Goal: Transaction & Acquisition: Book appointment/travel/reservation

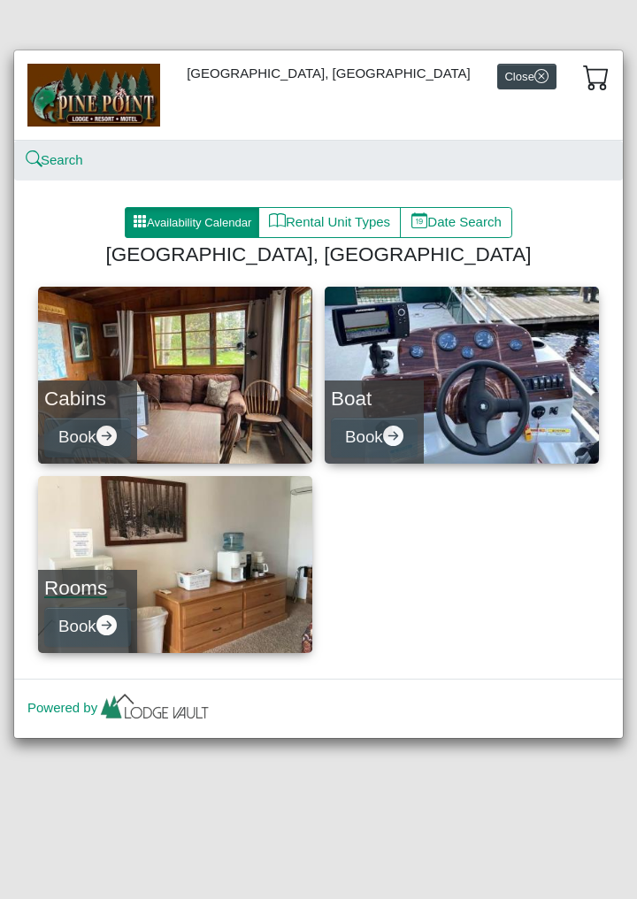
click at [171, 587] on link "Rooms Book" at bounding box center [175, 564] width 274 height 177
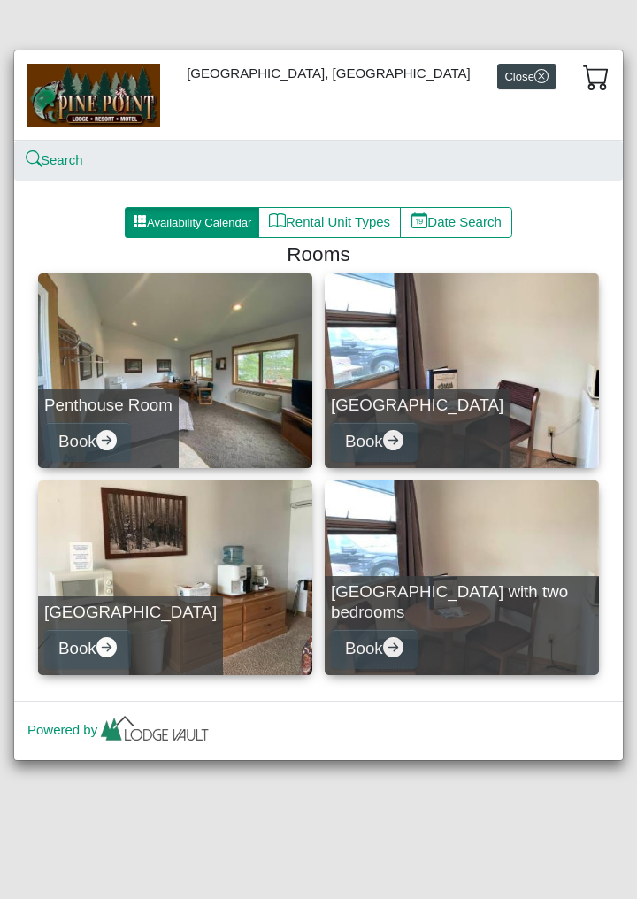
click at [197, 559] on link "[GEOGRAPHIC_DATA] Book" at bounding box center [175, 577] width 274 height 195
select select "*"
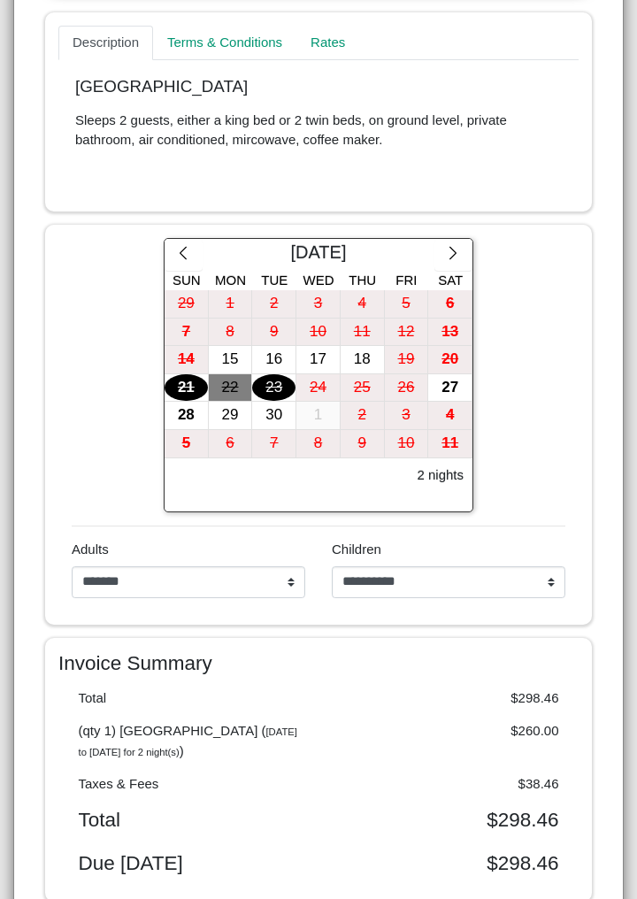
scroll to position [627, 0]
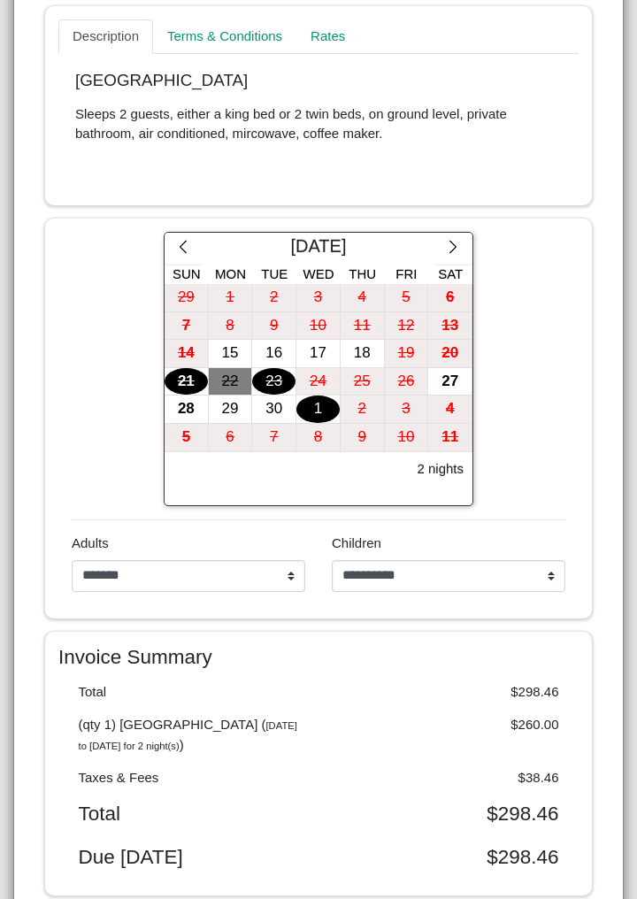
click at [322, 403] on div "1" at bounding box center [317, 408] width 43 height 27
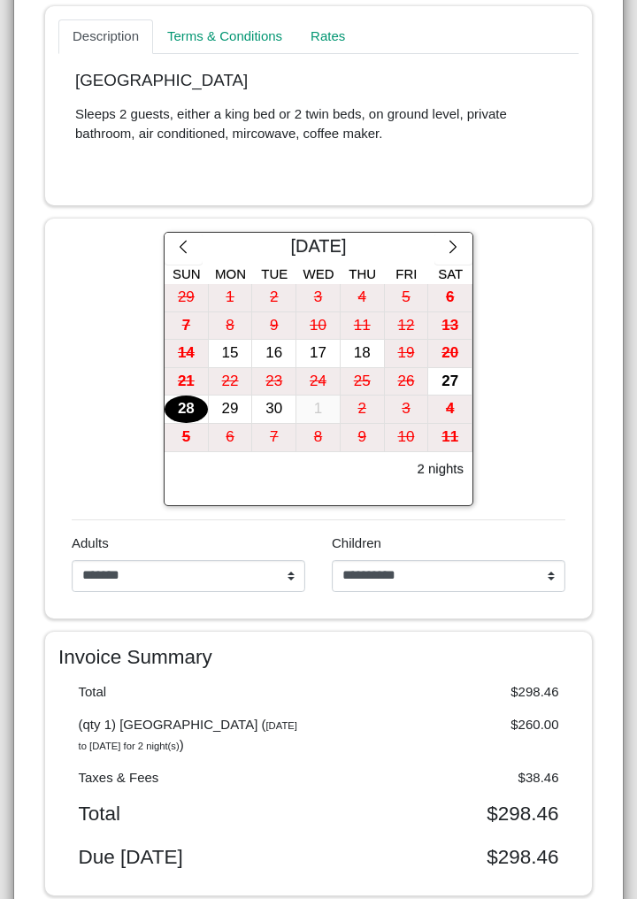
click at [185, 413] on div "28" at bounding box center [186, 408] width 43 height 27
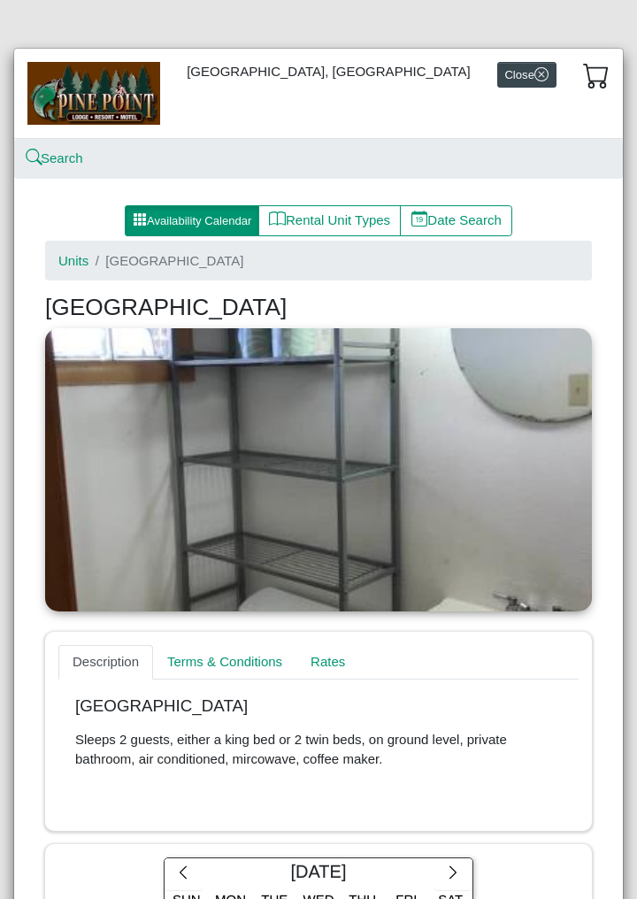
scroll to position [0, 0]
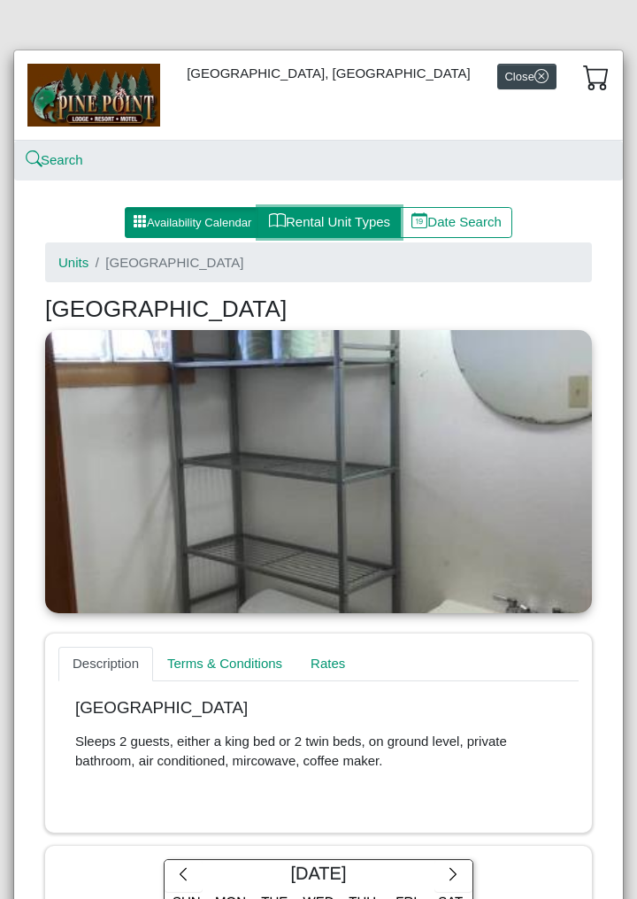
click at [326, 219] on button "Rental Unit Types" at bounding box center [329, 223] width 142 height 32
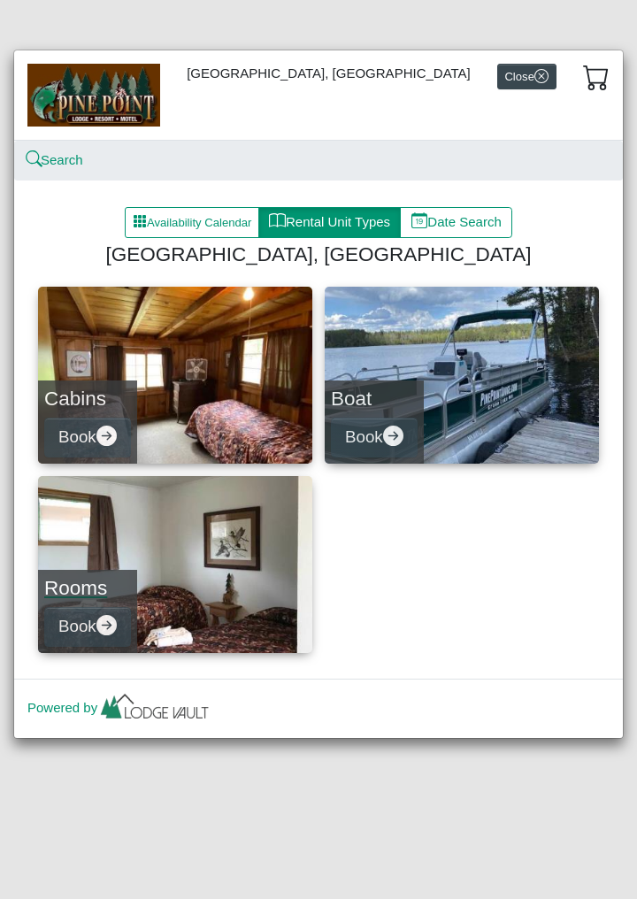
click at [213, 564] on link "Rooms Book" at bounding box center [175, 564] width 274 height 177
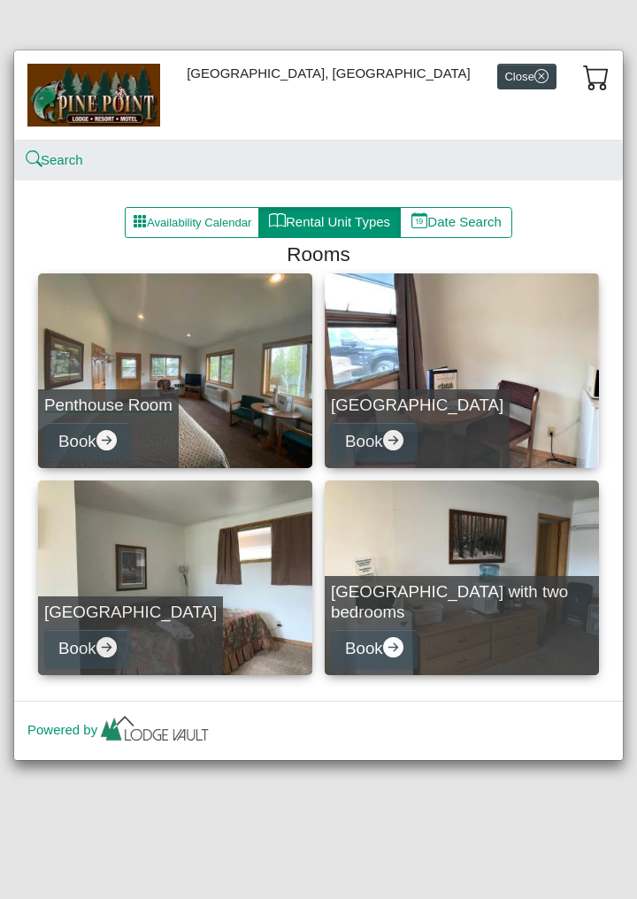
click at [211, 378] on link "Penthouse Room Book" at bounding box center [175, 370] width 274 height 195
select select "*"
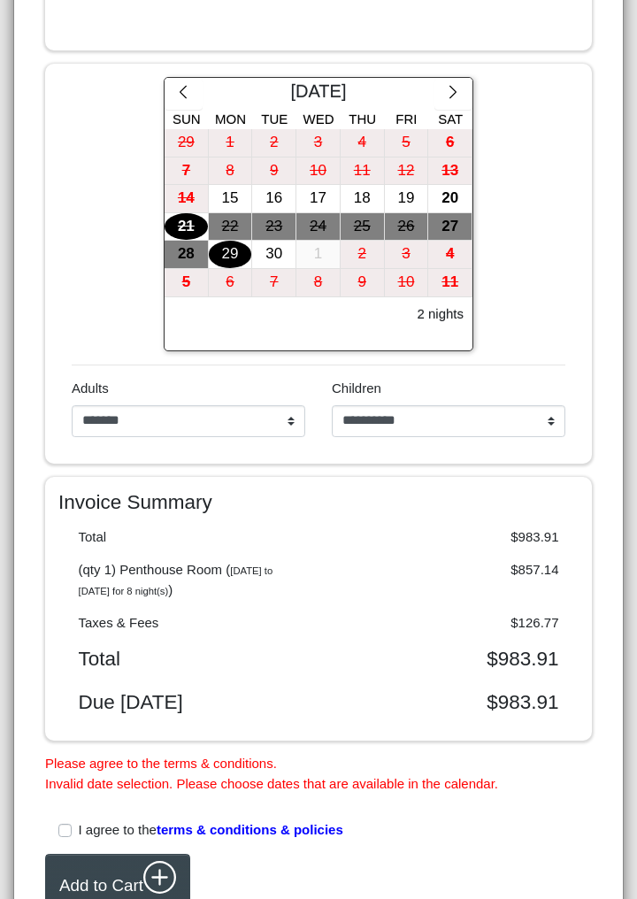
scroll to position [855, 0]
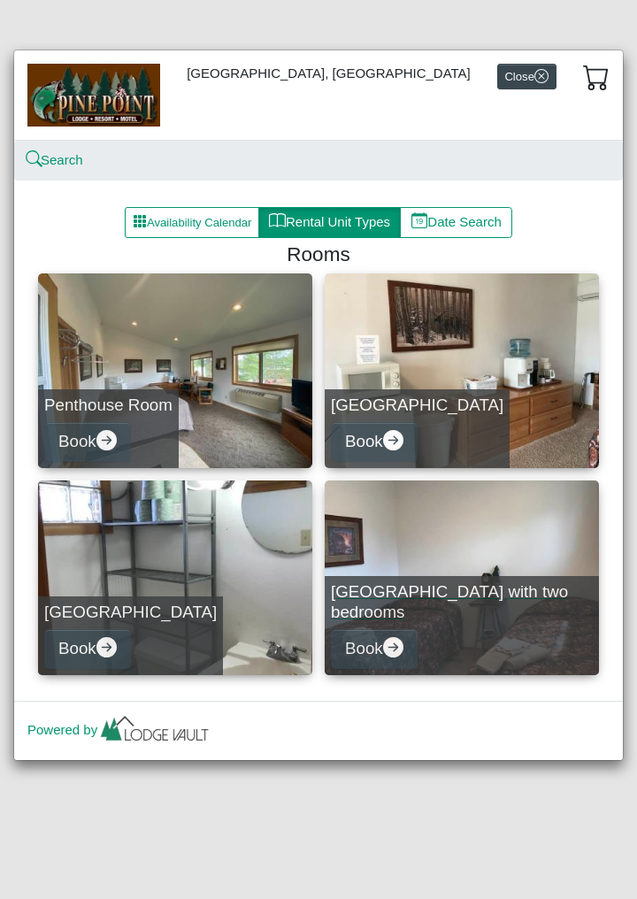
click at [498, 586] on h5 "[GEOGRAPHIC_DATA] with two bedrooms" at bounding box center [462, 602] width 262 height 40
select select "*"
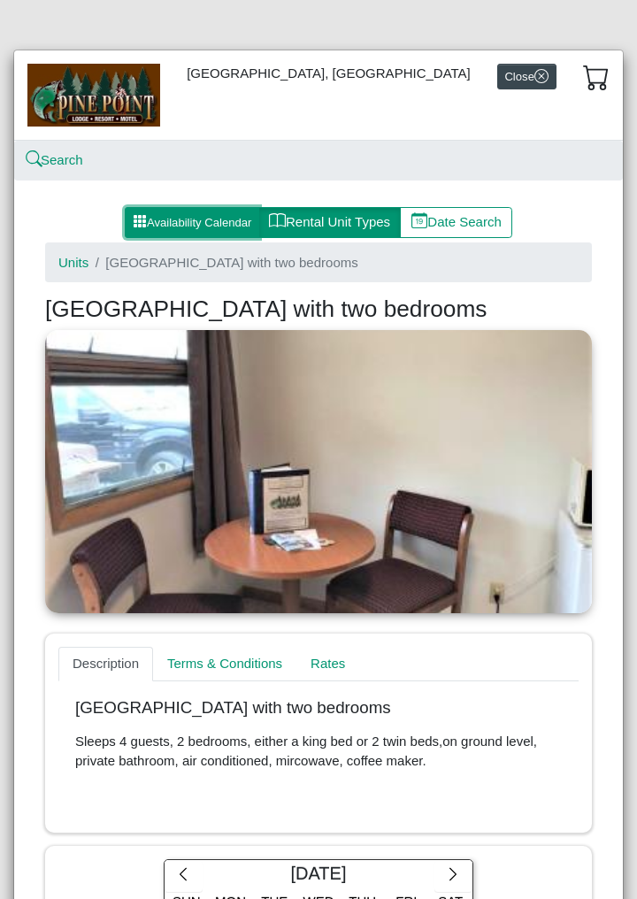
click at [187, 213] on button "Availability Calendar" at bounding box center [192, 223] width 134 height 32
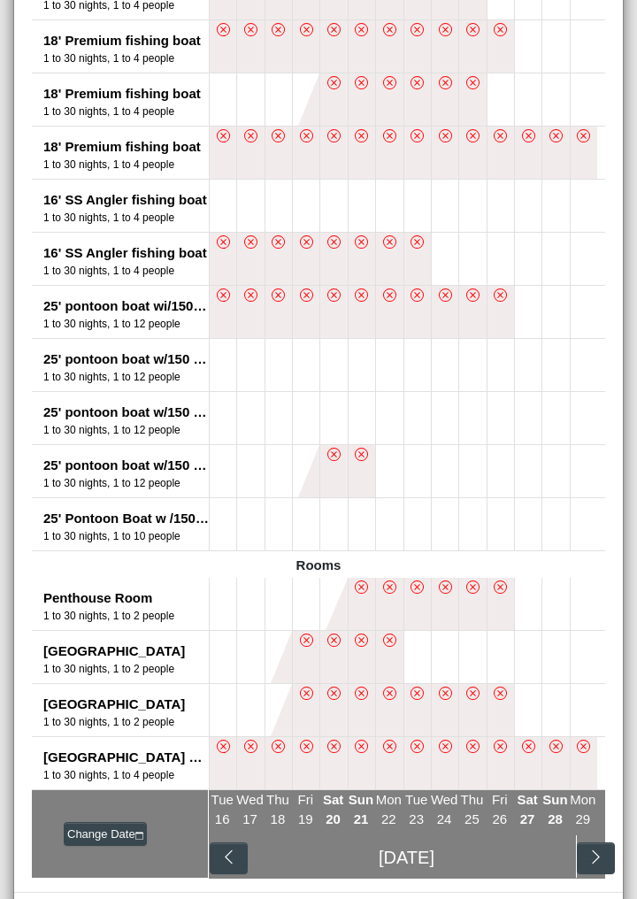
scroll to position [1038, 0]
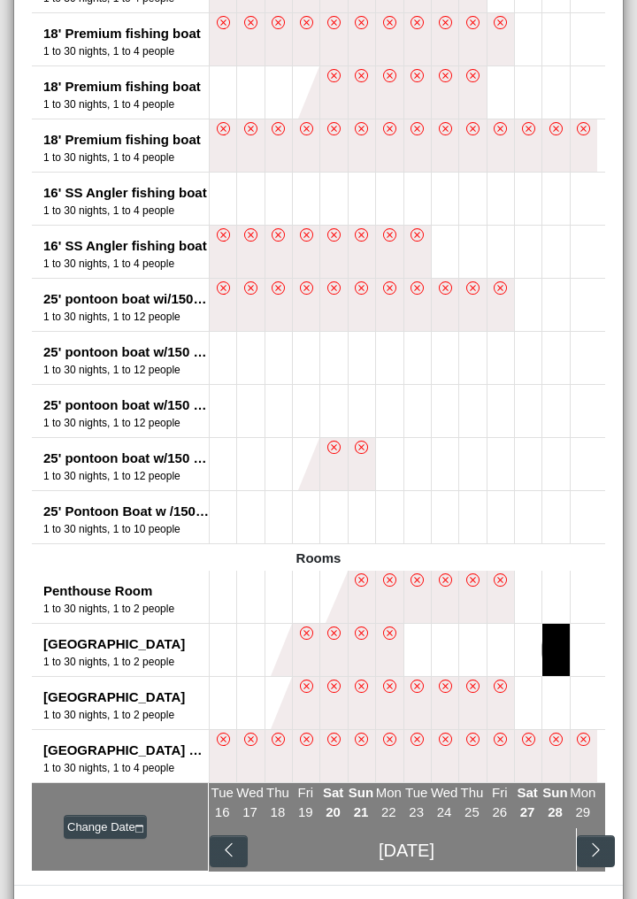
click at [555, 653] on button at bounding box center [555, 650] width 27 height 52
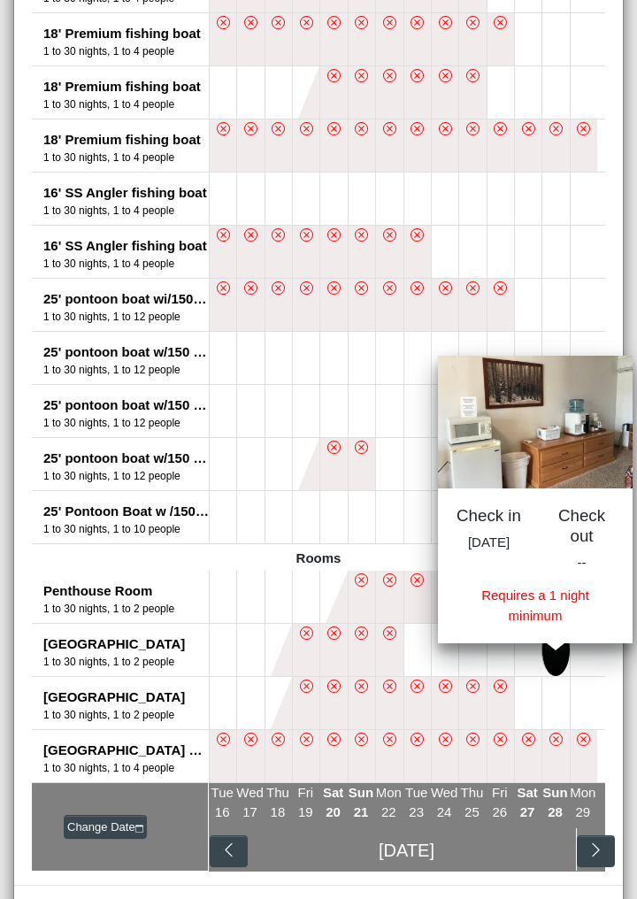
click at [586, 525] on button at bounding box center [584, 517] width 27 height 52
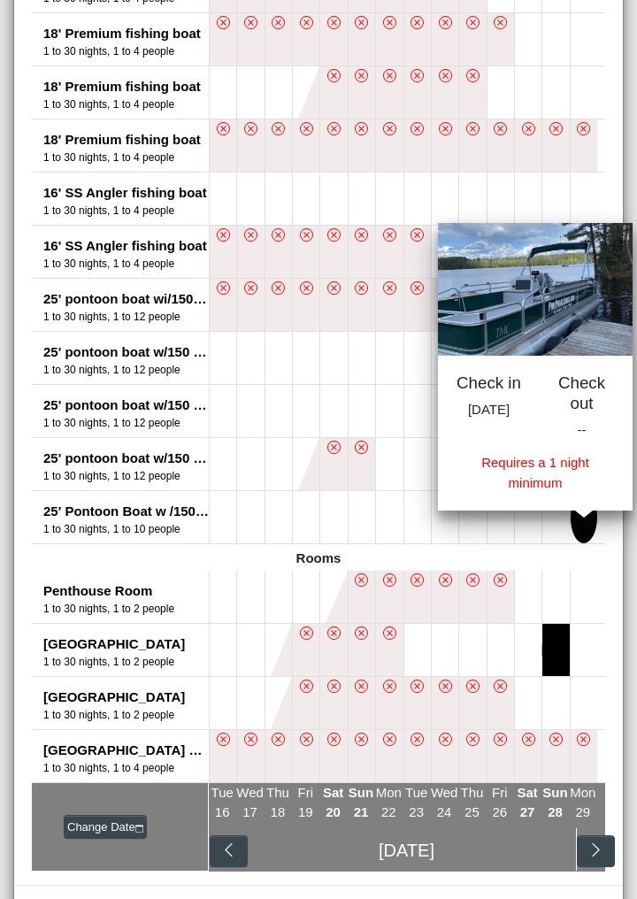
click at [590, 403] on button at bounding box center [584, 411] width 27 height 52
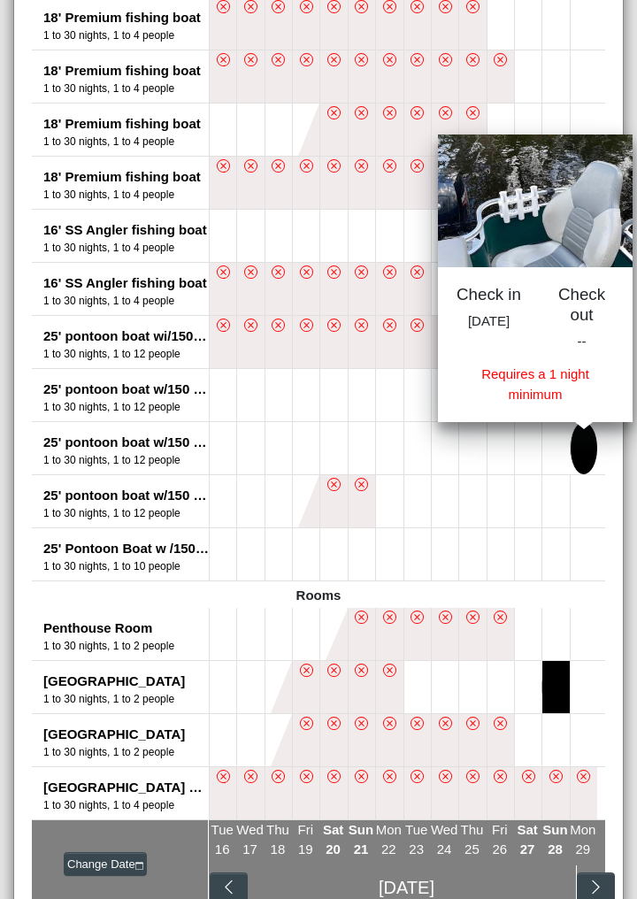
scroll to position [1003, 0]
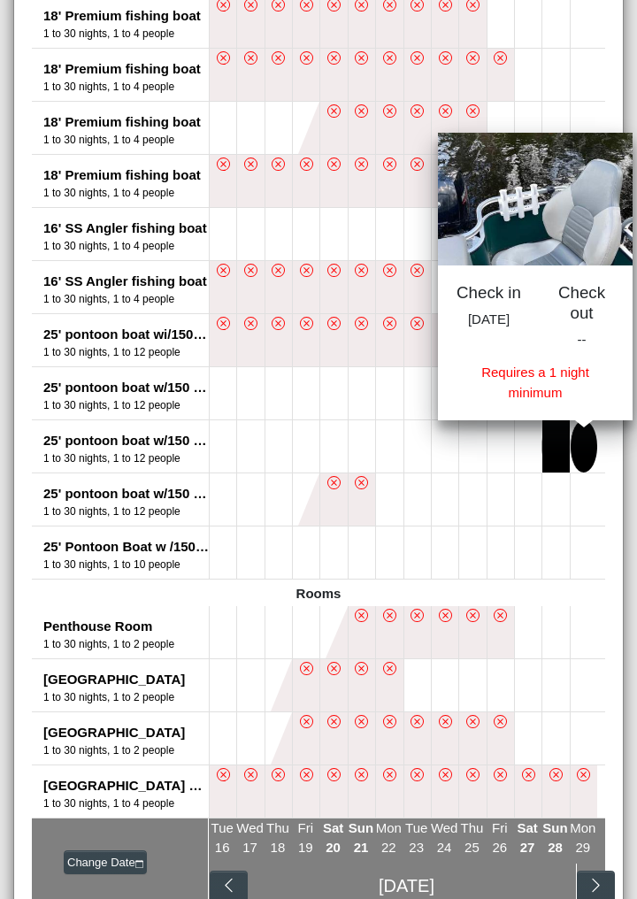
click at [554, 448] on button at bounding box center [555, 446] width 27 height 52
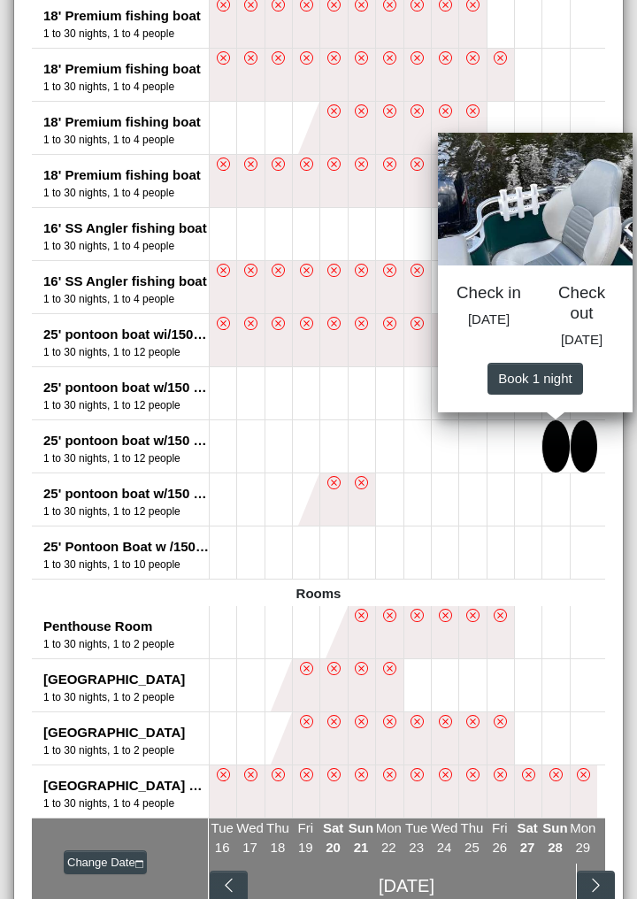
click at [592, 333] on span "[DATE]" at bounding box center [582, 338] width 42 height 15
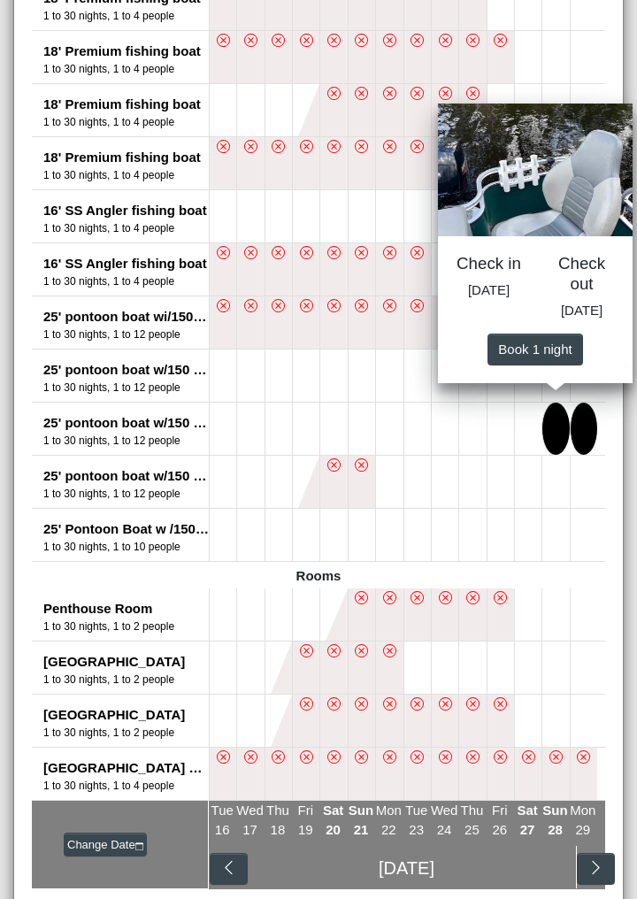
scroll to position [1077, 0]
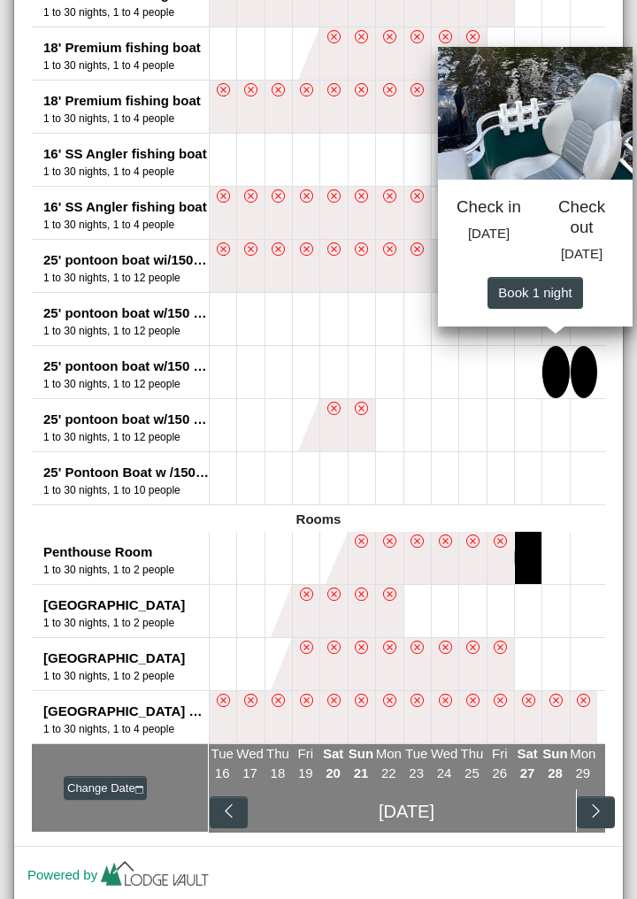
click at [528, 558] on button at bounding box center [528, 558] width 27 height 52
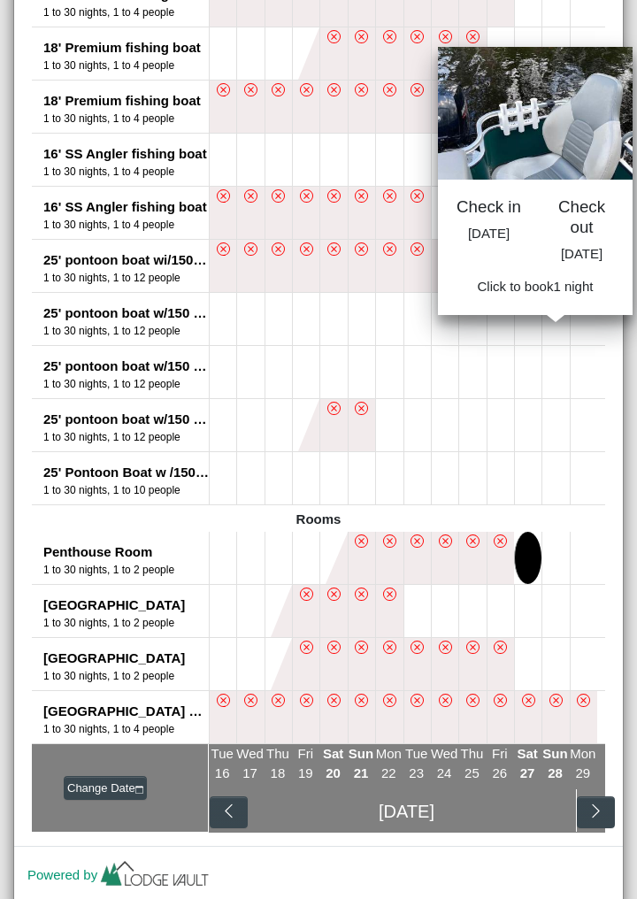
click at [529, 558] on button at bounding box center [528, 558] width 27 height 52
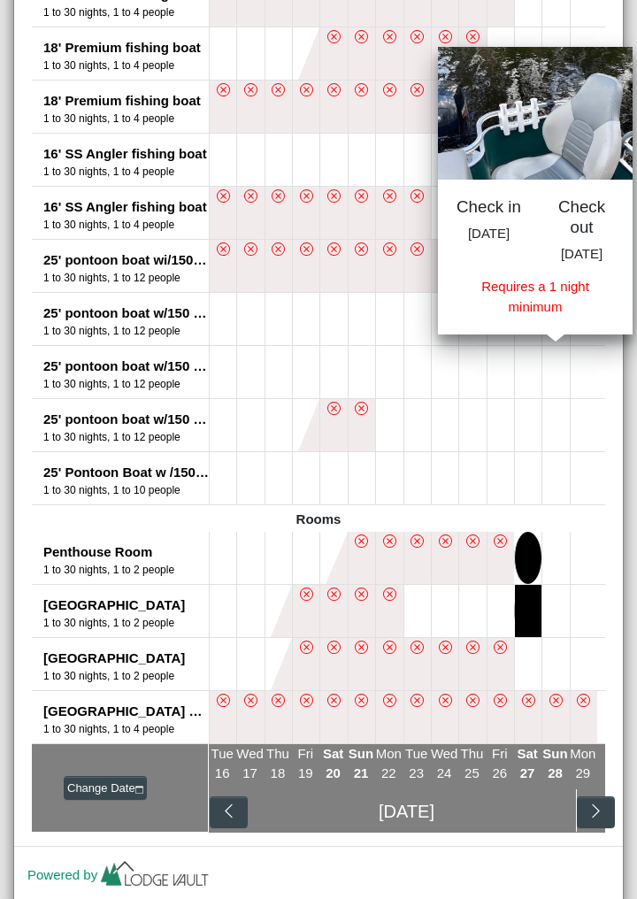
click at [529, 609] on button at bounding box center [528, 611] width 27 height 52
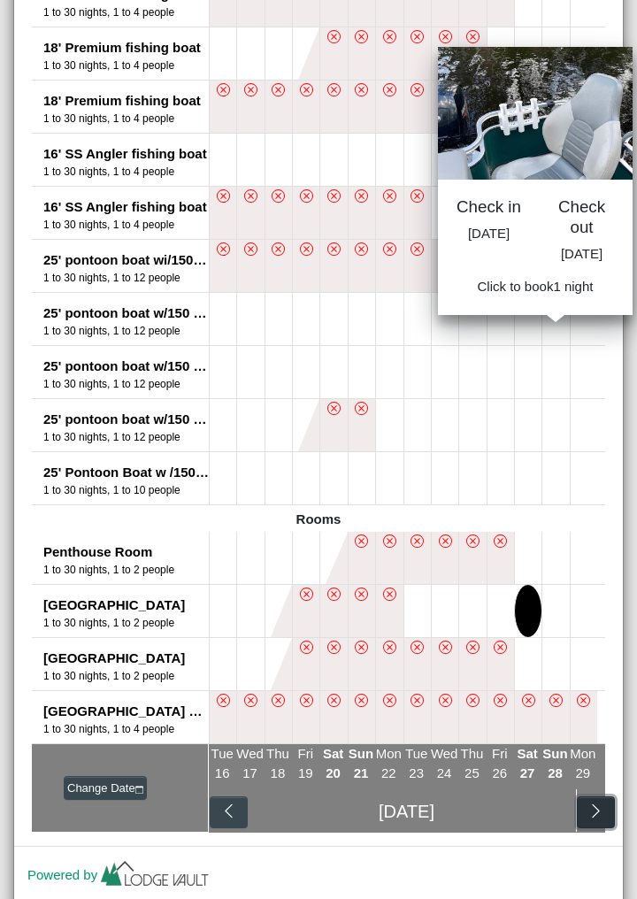
click at [603, 816] on icon "chevron right" at bounding box center [595, 810] width 17 height 17
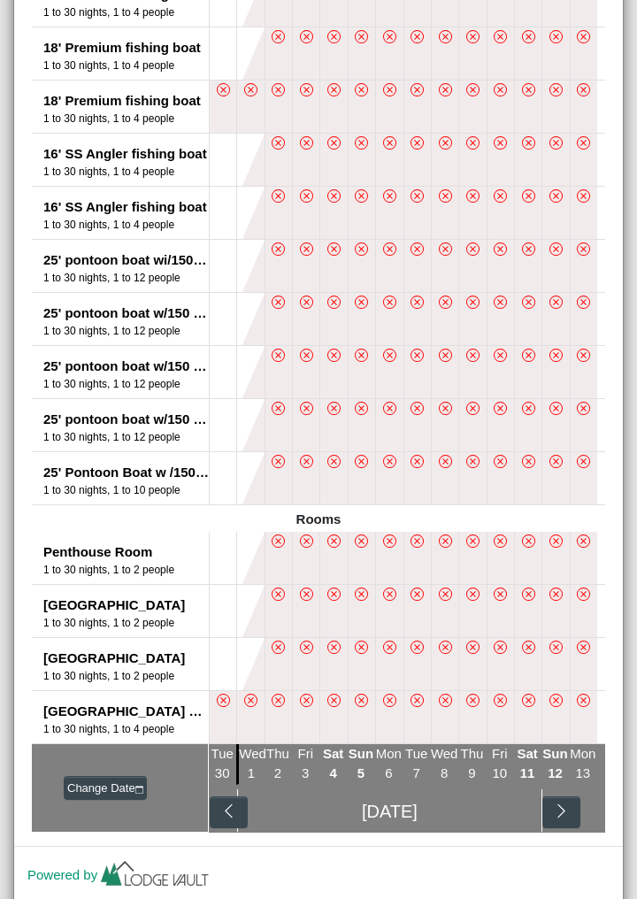
click at [251, 774] on span "1" at bounding box center [251, 772] width 7 height 15
click at [261, 770] on li "Wed 1" at bounding box center [249, 764] width 27 height 41
click at [257, 778] on li "Wed 1" at bounding box center [249, 764] width 27 height 41
click at [261, 774] on li "Wed 1" at bounding box center [249, 764] width 27 height 41
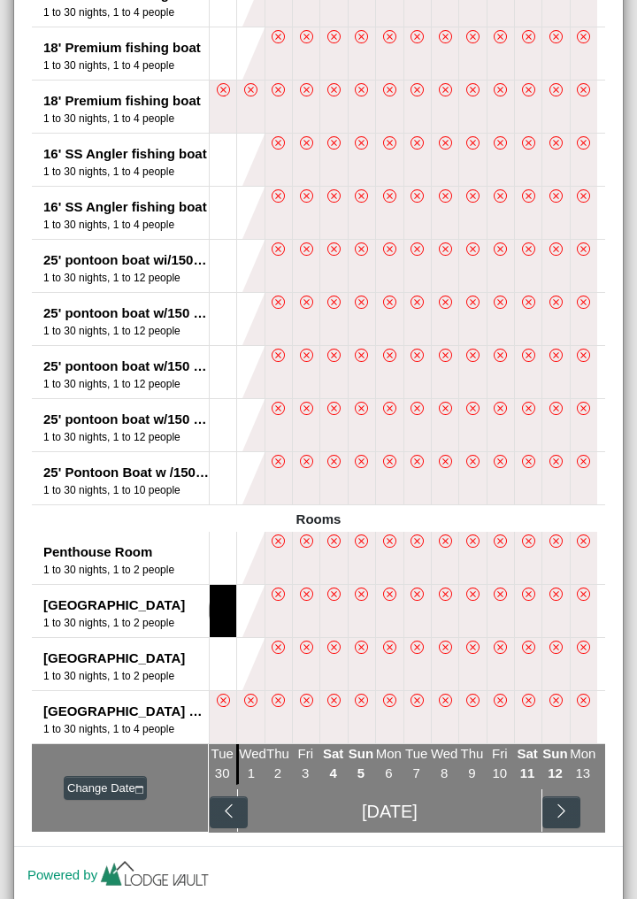
click at [227, 608] on button at bounding box center [223, 611] width 27 height 52
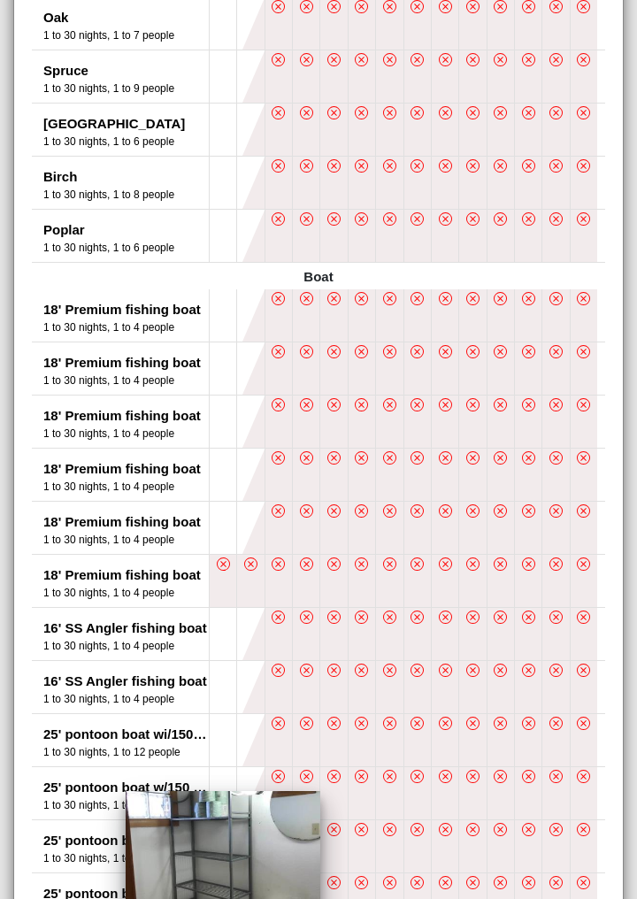
select select "*"
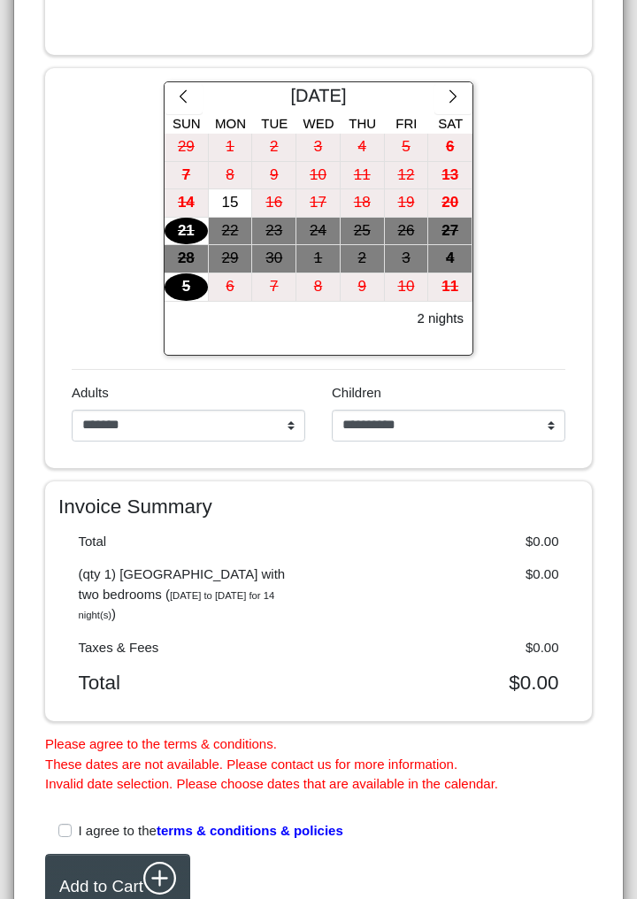
scroll to position [850, 0]
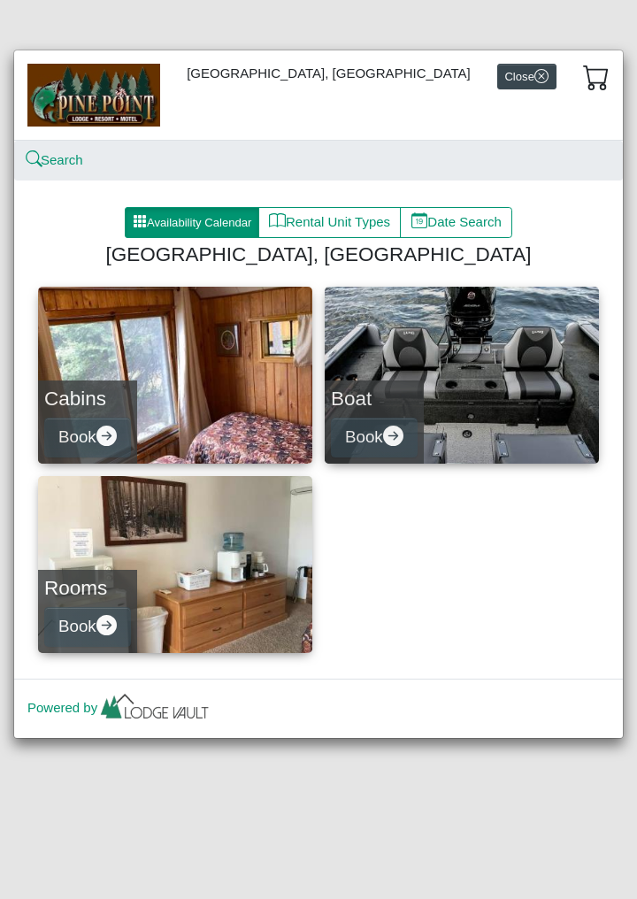
select select "*"
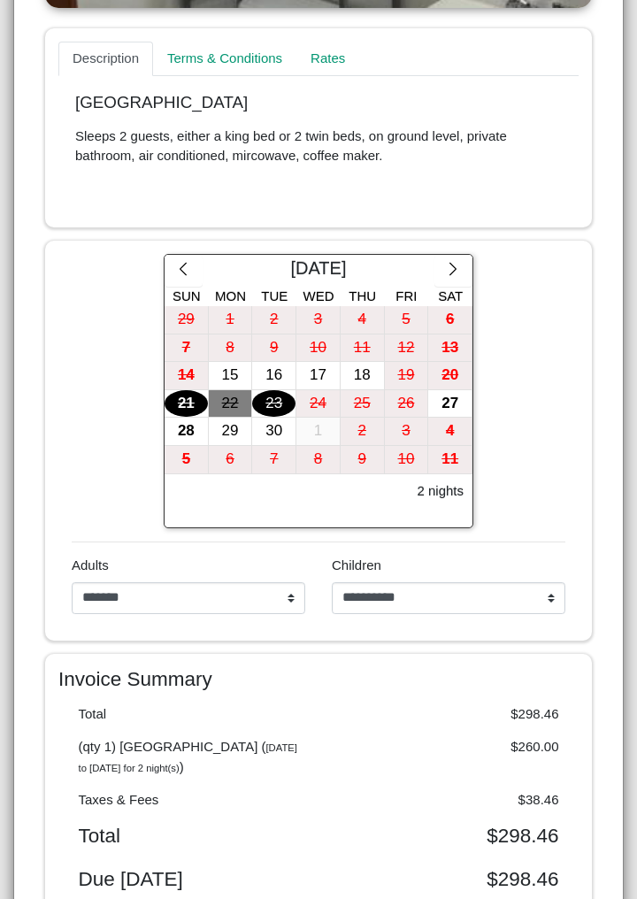
scroll to position [855, 0]
